Goal: Transaction & Acquisition: Purchase product/service

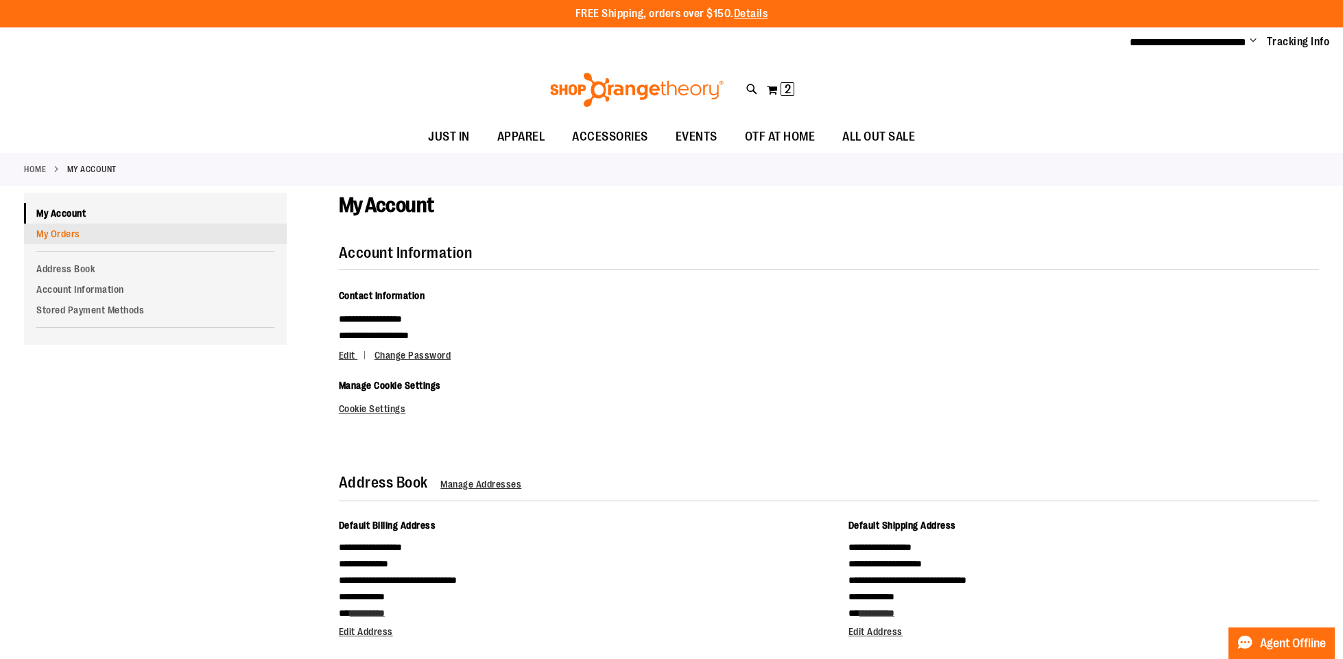
type input "**********"
click at [79, 233] on link "My Orders" at bounding box center [155, 234] width 263 height 21
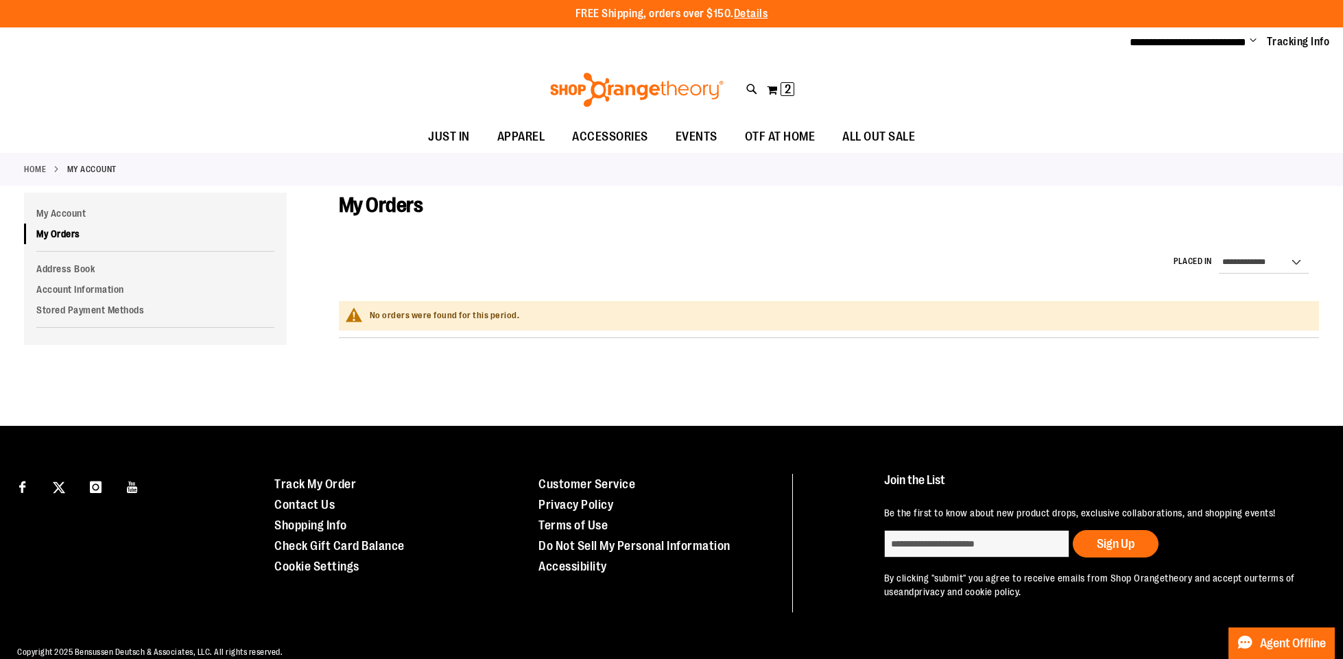
type input "**********"
click at [469, 318] on span "No orders were found for this period." at bounding box center [445, 315] width 150 height 10
